Goal: Navigation & Orientation: Find specific page/section

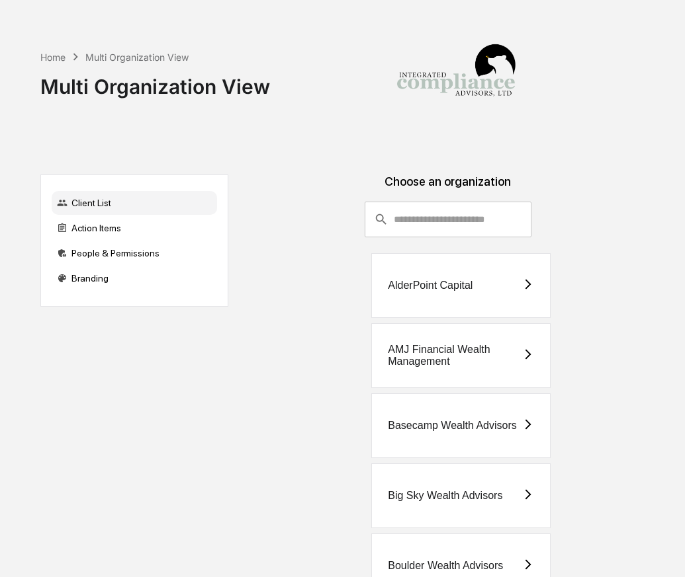
click at [432, 129] on img at bounding box center [456, 77] width 132 height 132
click at [431, 211] on input "consultant-dashboard__filter-organizations-search-bar" at bounding box center [463, 220] width 138 height 36
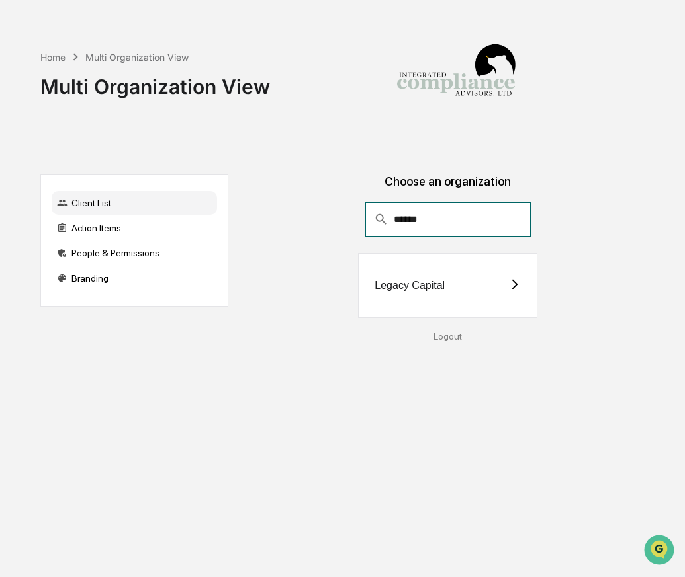
type input "******"
click at [400, 301] on div "Legacy Capital" at bounding box center [447, 285] width 179 height 65
